Goal: Transaction & Acquisition: Download file/media

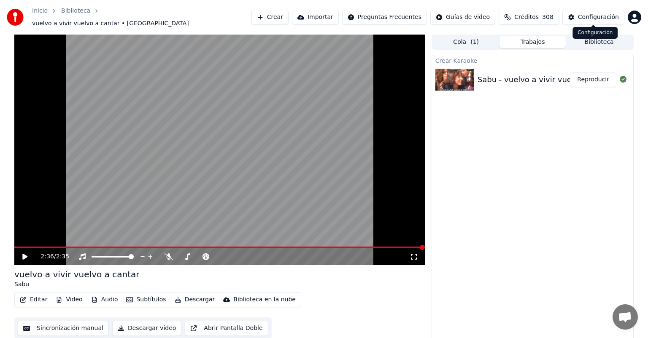
click at [592, 26] on span at bounding box center [593, 25] width 4 height 4
click at [594, 40] on button "Biblioteca" at bounding box center [598, 42] width 67 height 12
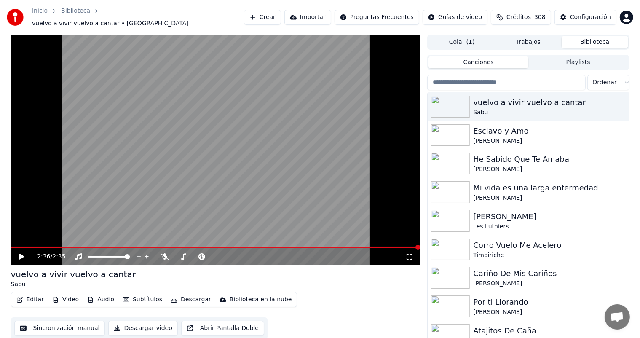
click at [536, 83] on input "search" at bounding box center [506, 82] width 158 height 15
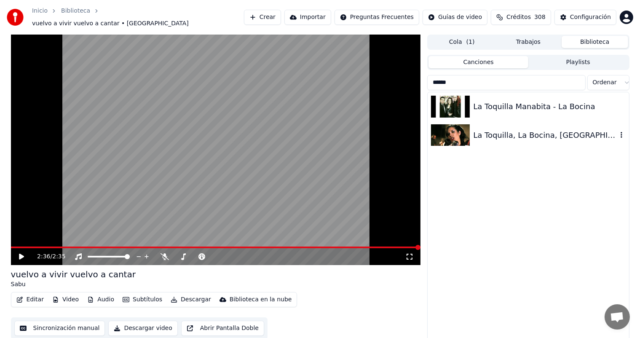
type input "******"
click at [510, 132] on div "La Toquilla, La Bocina, [GEOGRAPHIC_DATA] 2013" at bounding box center [545, 135] width 144 height 12
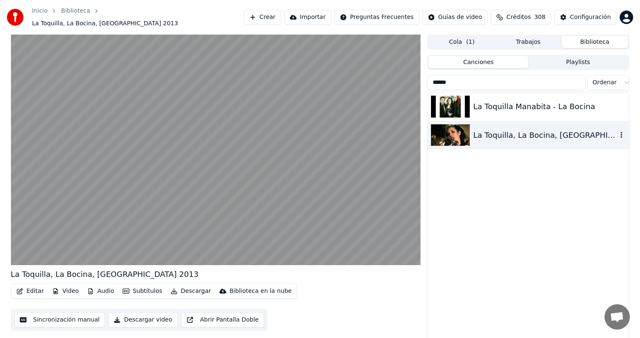
click at [462, 132] on img at bounding box center [450, 135] width 39 height 22
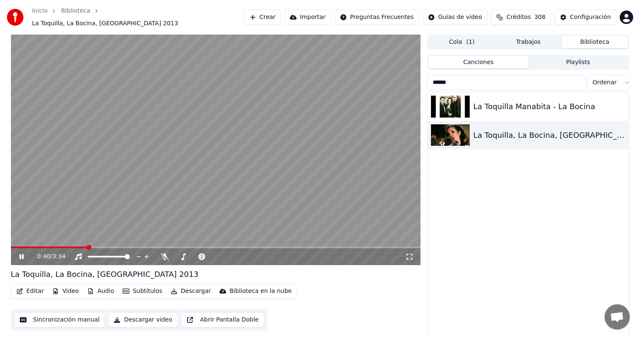
click at [88, 247] on span at bounding box center [216, 248] width 410 height 2
click at [500, 102] on div "La Toquilla Manabita - La Bocina" at bounding box center [545, 107] width 144 height 12
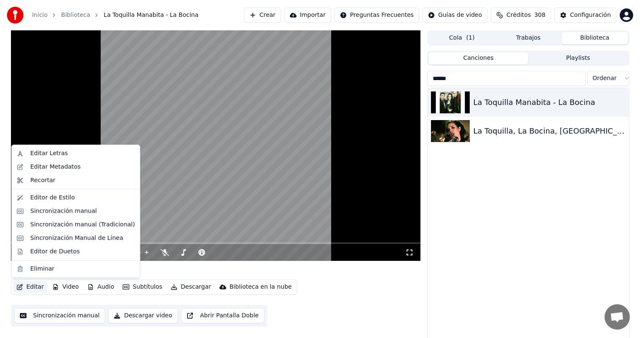
click at [31, 286] on button "Editar" at bounding box center [30, 287] width 34 height 12
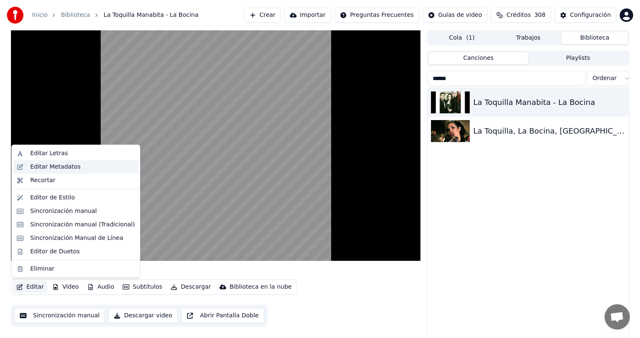
click at [51, 167] on div "Editar Metadatos" at bounding box center [55, 167] width 50 height 8
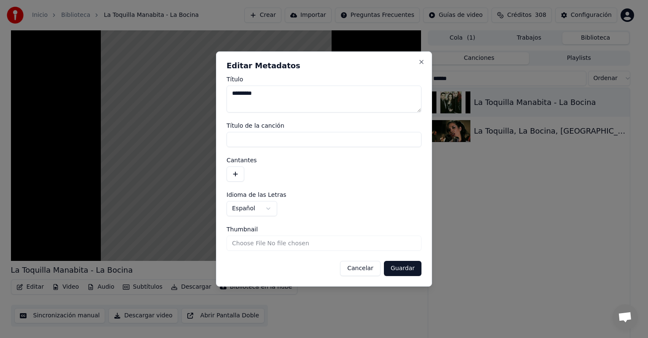
type textarea "*********"
paste input "**********"
type input "**********"
click at [240, 180] on button "button" at bounding box center [235, 174] width 18 height 15
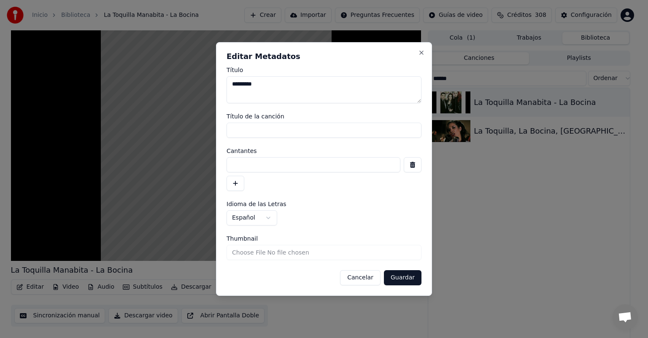
click at [259, 164] on input at bounding box center [313, 164] width 174 height 15
paste input "**********"
type input "**********"
drag, startPoint x: 273, startPoint y: 83, endPoint x: 216, endPoint y: 89, distance: 56.8
click at [216, 89] on div "**********" at bounding box center [324, 169] width 216 height 254
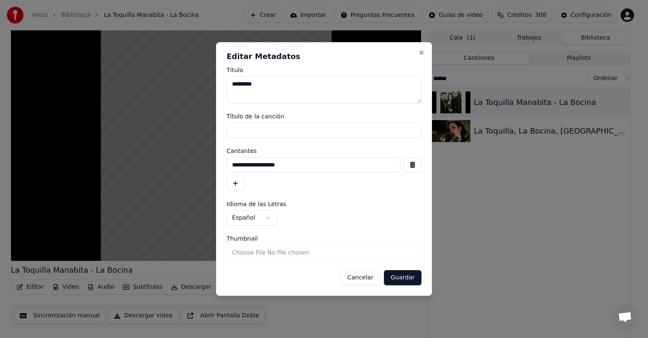
click at [250, 130] on input "Título de la canción" at bounding box center [323, 130] width 195 height 15
paste input "*********"
type input "*********"
click at [406, 275] on button "Guardar" at bounding box center [403, 277] width 38 height 15
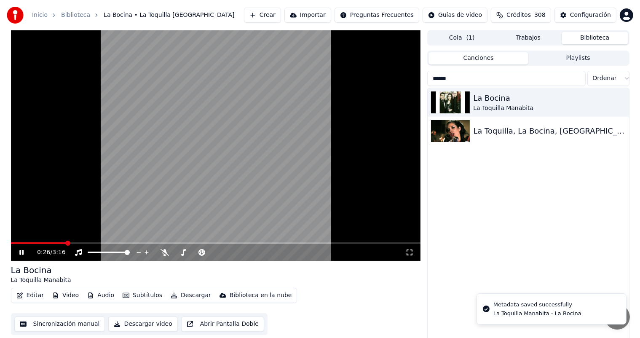
click at [18, 244] on span at bounding box center [38, 243] width 55 height 2
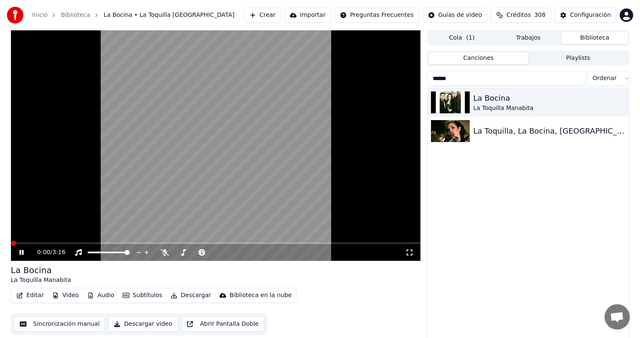
click at [11, 242] on span at bounding box center [11, 243] width 0 height 2
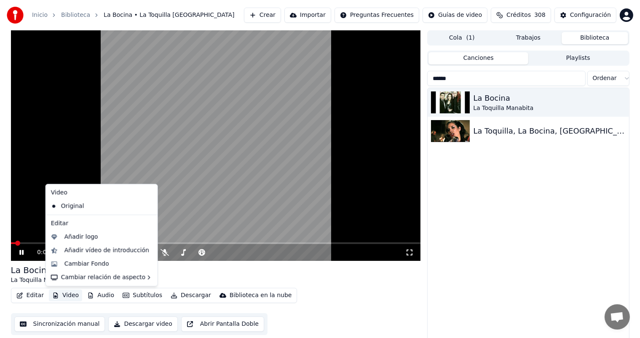
click at [68, 298] on button "Video" at bounding box center [65, 296] width 33 height 12
click at [75, 261] on div "Cambiar Fondo" at bounding box center [87, 264] width 45 height 8
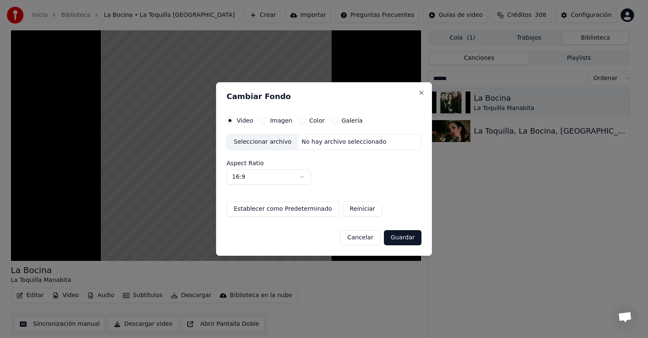
click at [264, 118] on button "Imagen" at bounding box center [263, 120] width 7 height 7
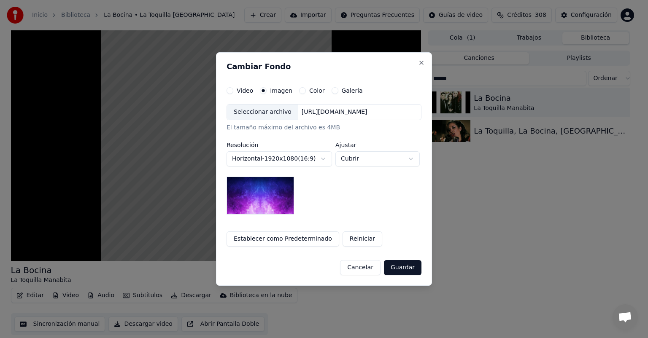
click at [246, 105] on div "Seleccionar archivo" at bounding box center [262, 112] width 71 height 15
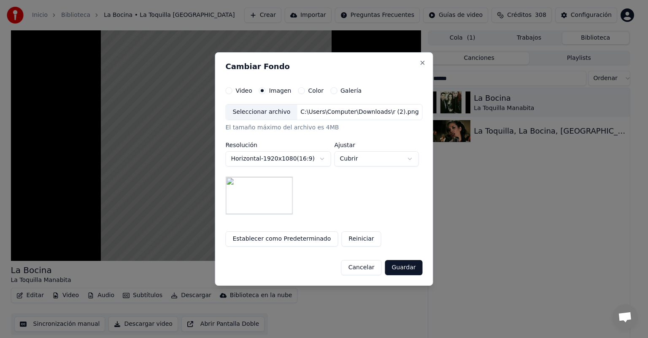
click at [346, 159] on button "Cubrir" at bounding box center [376, 158] width 84 height 15
click at [347, 191] on span "Contener" at bounding box center [354, 190] width 27 height 8
select select "*******"
click at [396, 267] on button "Guardar" at bounding box center [403, 267] width 38 height 15
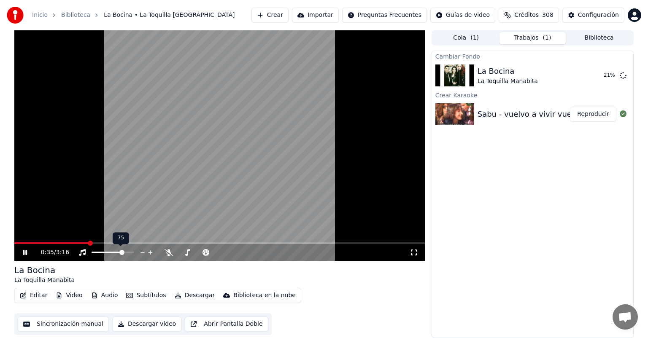
click at [123, 254] on span at bounding box center [121, 252] width 5 height 5
click at [126, 254] on span at bounding box center [124, 252] width 5 height 5
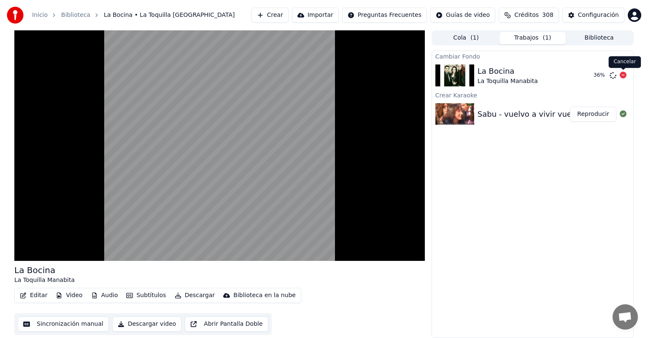
click at [621, 76] on icon at bounding box center [622, 75] width 7 height 7
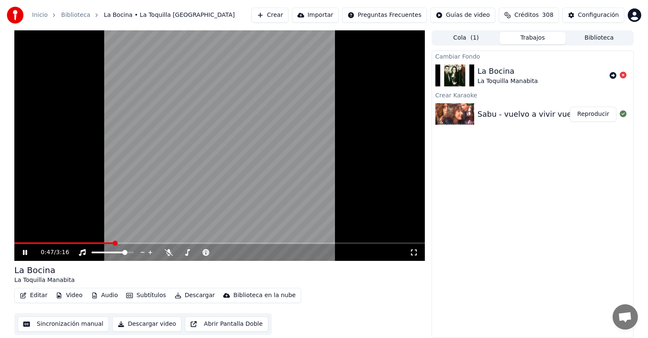
click at [181, 296] on button "Descargar" at bounding box center [194, 296] width 47 height 12
click at [70, 297] on button "Video" at bounding box center [68, 296] width 33 height 12
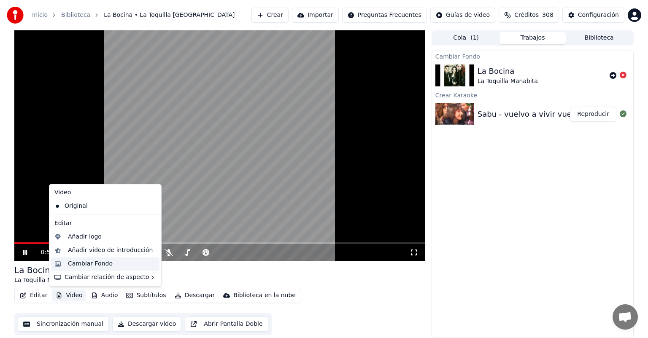
click at [77, 264] on div "Cambiar Fondo" at bounding box center [90, 264] width 45 height 8
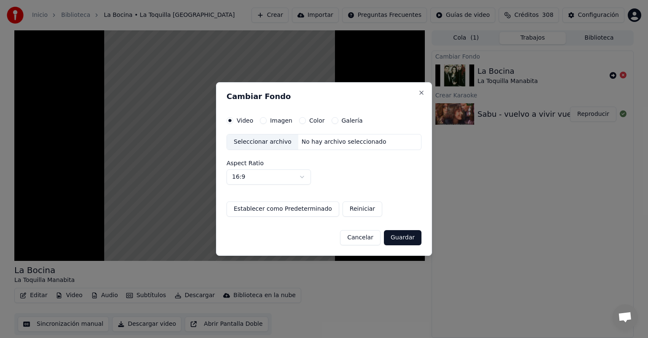
click at [279, 118] on label "Imagen" at bounding box center [281, 121] width 22 height 6
click at [266, 118] on button "Imagen" at bounding box center [263, 120] width 7 height 7
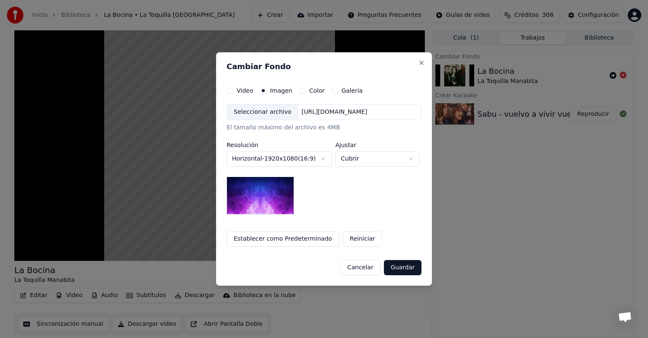
click at [241, 108] on div "Seleccionar archivo" at bounding box center [262, 112] width 71 height 15
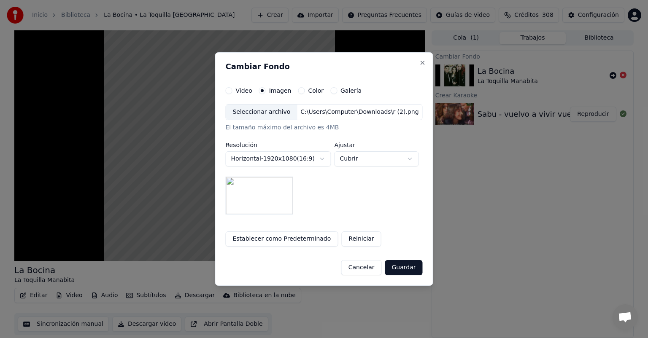
click at [346, 159] on button "Cubrir" at bounding box center [376, 158] width 84 height 15
click at [343, 190] on span "Contener" at bounding box center [354, 190] width 27 height 8
select select "*******"
click at [407, 266] on button "Guardar" at bounding box center [403, 267] width 38 height 15
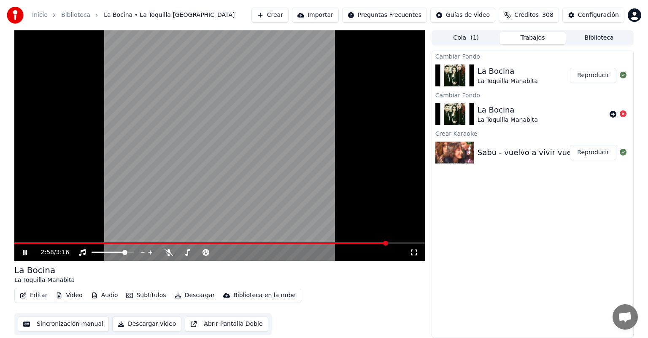
click at [576, 68] on button "Reproducir" at bounding box center [593, 75] width 46 height 15
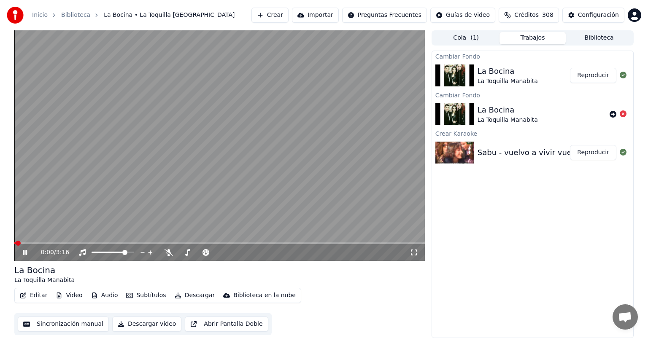
click at [190, 293] on button "Descargar" at bounding box center [194, 296] width 47 height 12
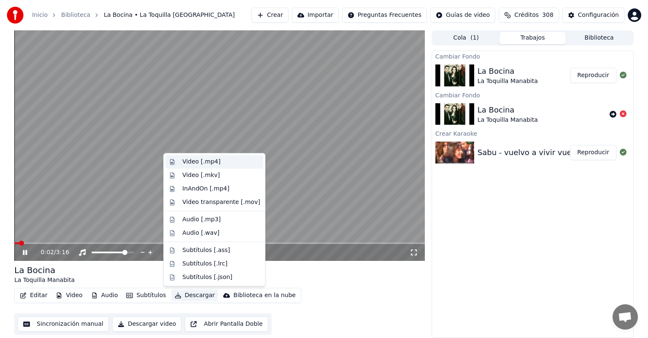
click at [202, 160] on div "Video [.mp4]" at bounding box center [201, 162] width 38 height 8
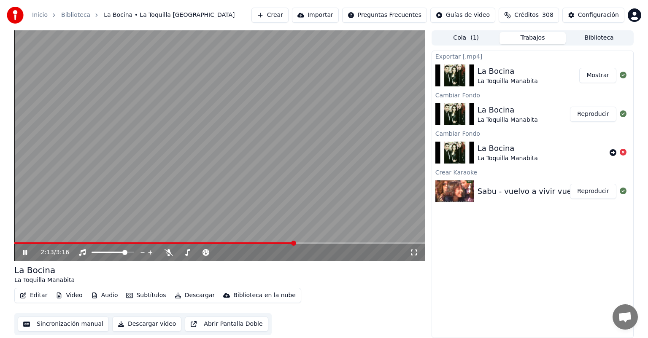
click at [492, 240] on div "Exportar [.mp4] La Bocina La Toquilla Manabita Mostrar Cambiar Fondo La Bocina …" at bounding box center [532, 195] width 202 height 288
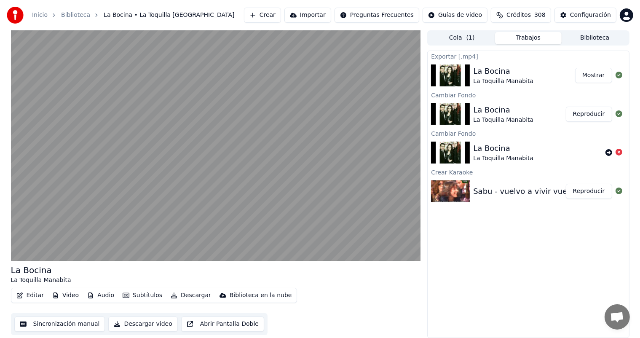
click at [578, 42] on button "Biblioteca" at bounding box center [595, 38] width 67 height 12
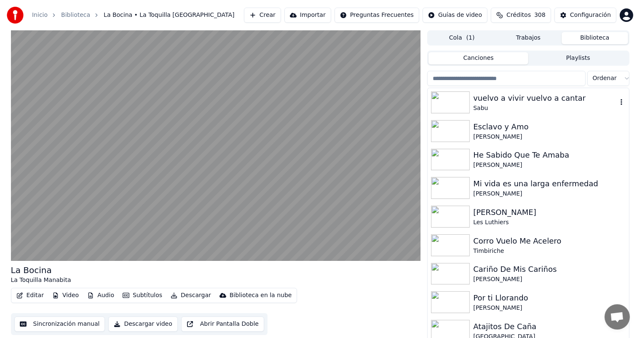
click at [518, 104] on div "vuelvo a vivir vuelvo a cantar" at bounding box center [545, 98] width 144 height 12
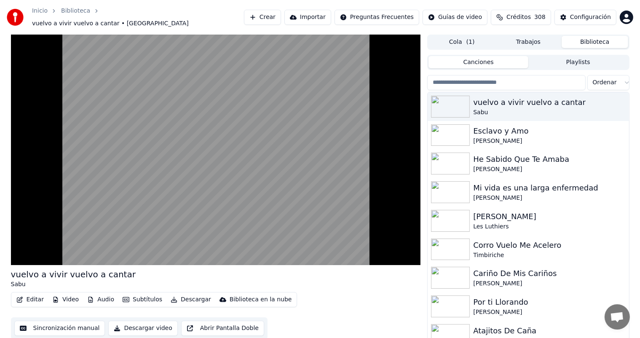
click at [64, 297] on button "Video" at bounding box center [65, 300] width 33 height 12
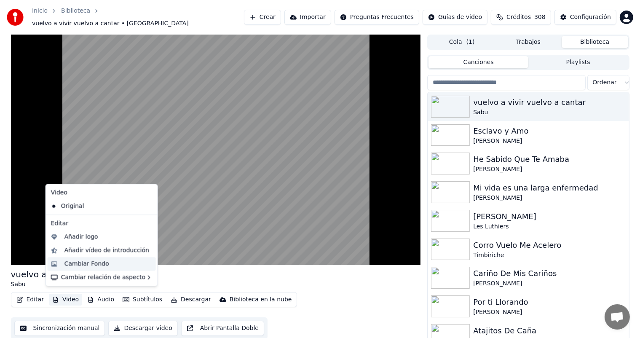
click at [57, 265] on div "Cambiar Fondo" at bounding box center [102, 263] width 108 height 13
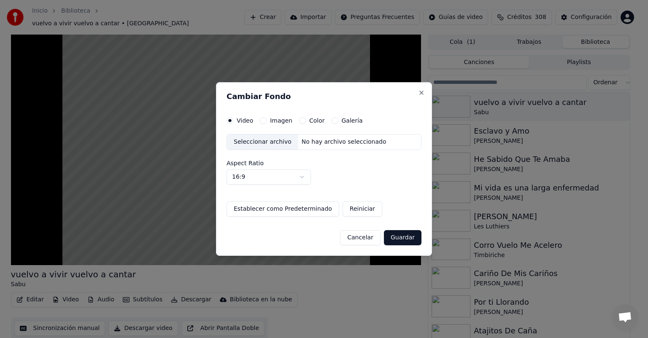
click at [263, 121] on button "Imagen" at bounding box center [263, 120] width 7 height 7
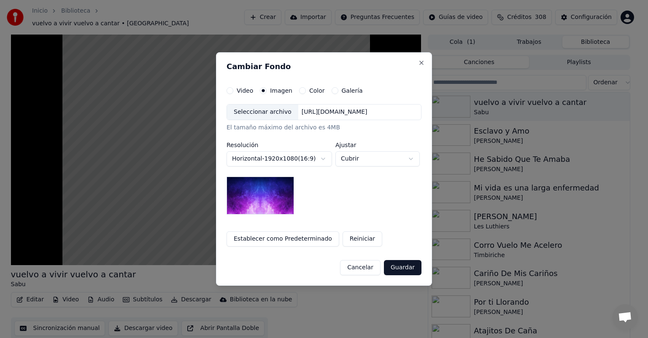
click at [299, 90] on div "Color" at bounding box center [312, 90] width 26 height 7
click at [249, 118] on div "Seleccionar archivo" at bounding box center [262, 112] width 71 height 15
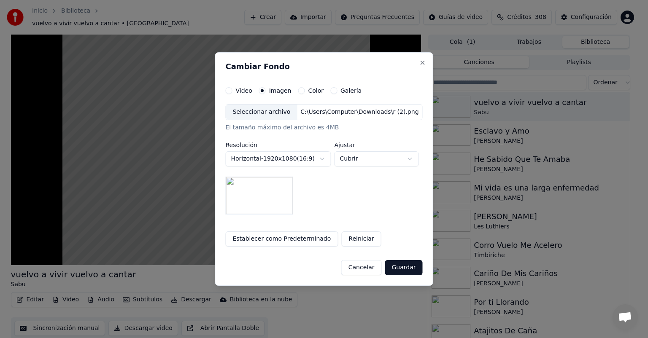
click at [383, 162] on button "Cubrir" at bounding box center [376, 158] width 84 height 15
click at [381, 194] on div "Contener" at bounding box center [377, 190] width 81 height 13
select select "*******"
click at [409, 267] on button "Guardar" at bounding box center [403, 267] width 38 height 15
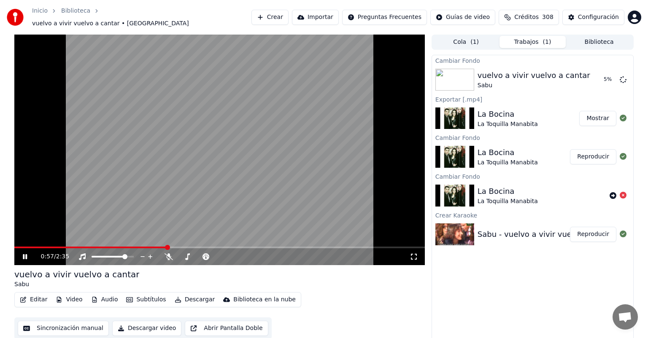
click at [24, 254] on icon at bounding box center [25, 256] width 4 height 5
click at [599, 40] on button "Biblioteca" at bounding box center [598, 42] width 67 height 12
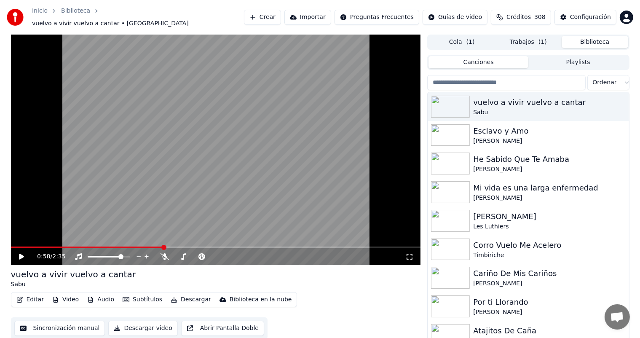
click at [542, 75] on input "search" at bounding box center [506, 82] width 158 height 15
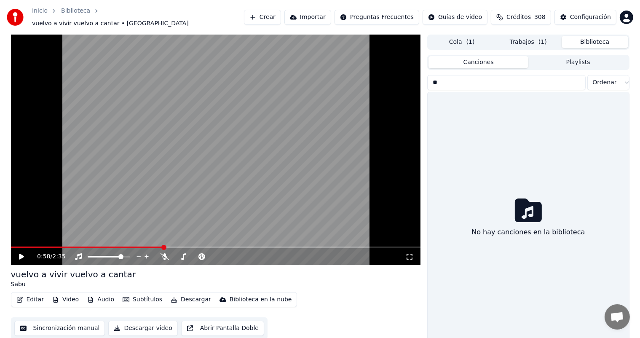
type input "*"
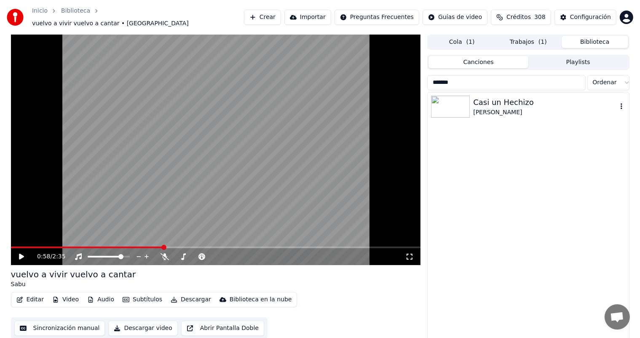
type input "*******"
click at [547, 99] on div "Casi un Hechizo" at bounding box center [545, 103] width 144 height 12
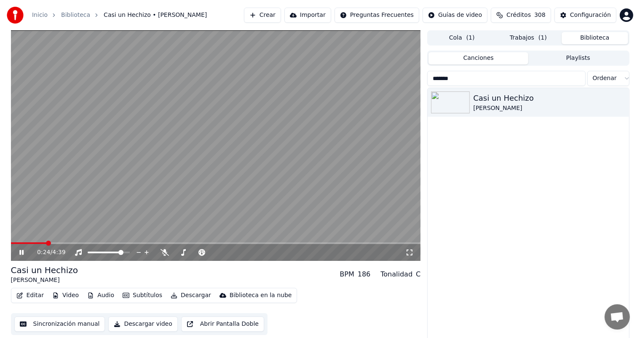
click at [288, 243] on span at bounding box center [216, 243] width 410 height 2
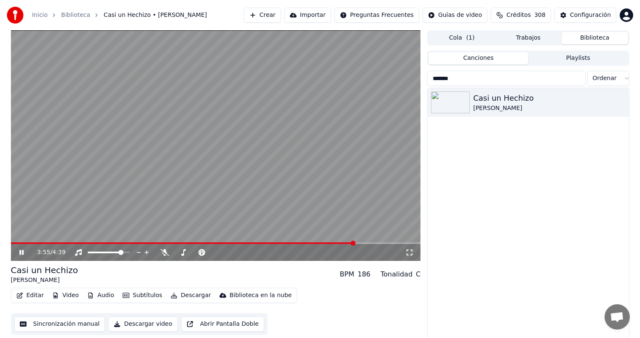
click at [460, 31] on div "Cola ( 1 ) Trabajos Biblioteca" at bounding box center [528, 37] width 202 height 15
drag, startPoint x: 462, startPoint y: 38, endPoint x: 460, endPoint y: 31, distance: 6.5
click at [460, 31] on div "Cola ( 1 ) Trabajos Biblioteca" at bounding box center [528, 37] width 202 height 15
drag, startPoint x: 462, startPoint y: 38, endPoint x: 460, endPoint y: 31, distance: 6.5
click at [460, 31] on div "Cola ( 1 ) Trabajos Biblioteca" at bounding box center [528, 37] width 202 height 15
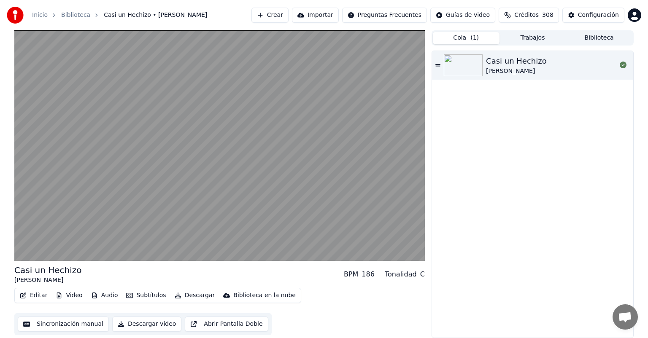
click at [460, 35] on button "Cola ( 1 )" at bounding box center [466, 38] width 67 height 12
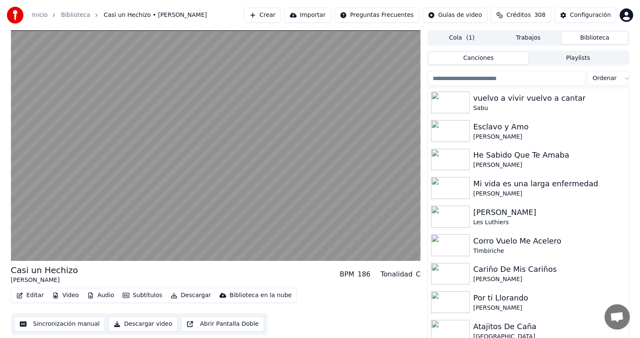
click at [585, 37] on button "Biblioteca" at bounding box center [595, 38] width 67 height 12
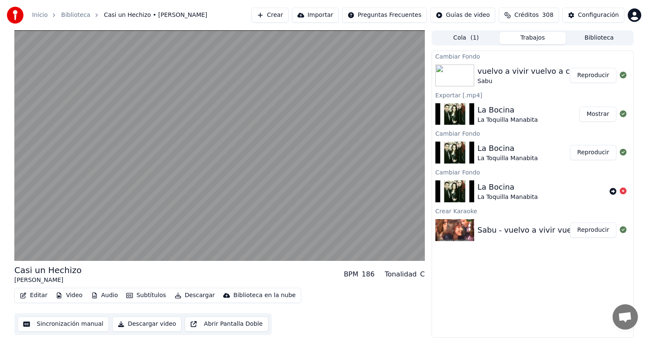
click at [532, 40] on button "Trabajos" at bounding box center [532, 38] width 67 height 12
click at [595, 76] on button "Reproducir" at bounding box center [593, 75] width 46 height 15
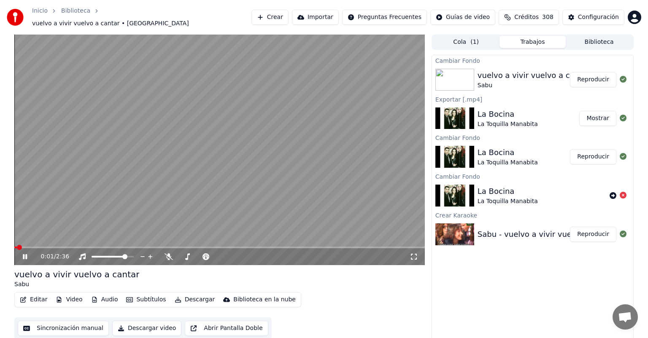
click at [192, 294] on button "Descargar" at bounding box center [194, 300] width 47 height 12
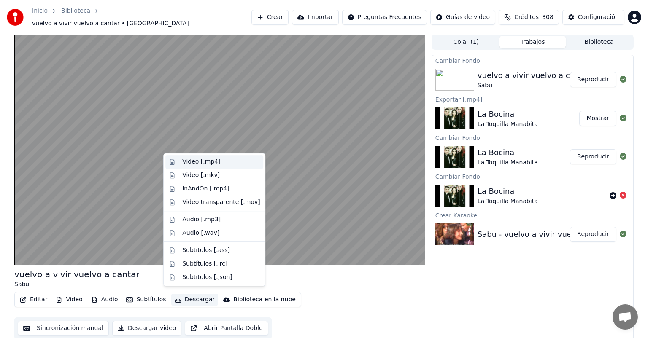
click at [210, 161] on div "Video [.mp4]" at bounding box center [201, 162] width 38 height 8
